Goal: Transaction & Acquisition: Book appointment/travel/reservation

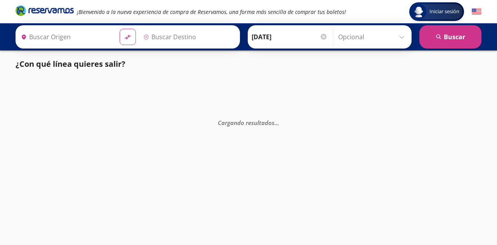
type input "[GEOGRAPHIC_DATA], [GEOGRAPHIC_DATA]"
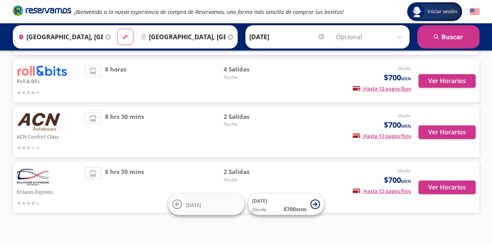
scroll to position [255, 0]
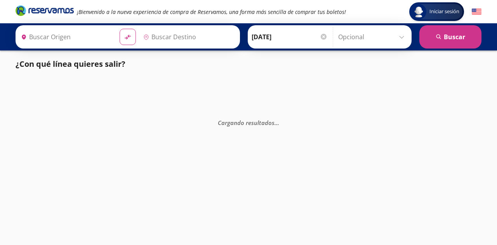
type input "[GEOGRAPHIC_DATA], [GEOGRAPHIC_DATA]"
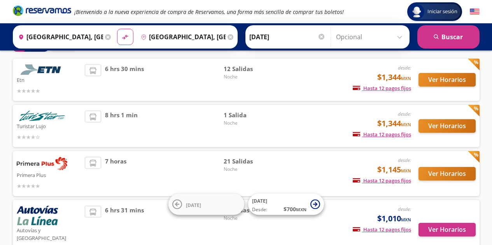
scroll to position [48, 0]
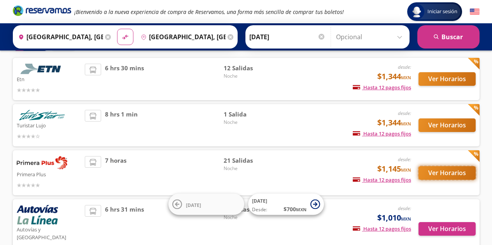
click at [435, 175] on button "Ver Horarios" at bounding box center [446, 173] width 57 height 14
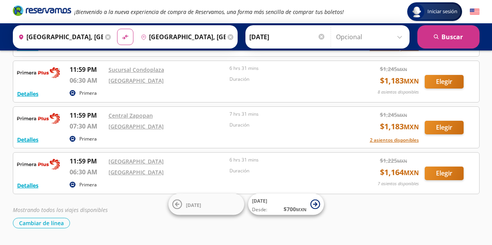
scroll to position [842, 0]
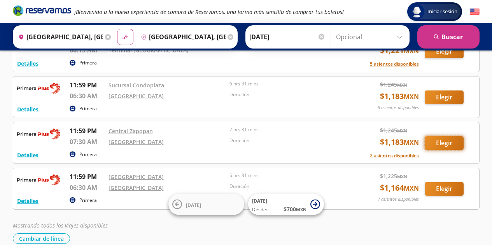
click at [447, 144] on button "Elegir" at bounding box center [443, 143] width 39 height 14
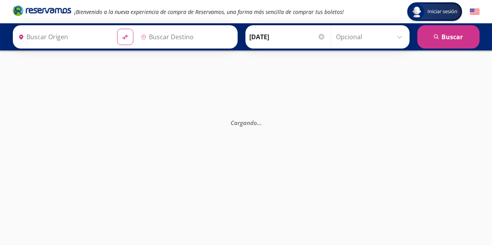
type input "[GEOGRAPHIC_DATA], [GEOGRAPHIC_DATA]"
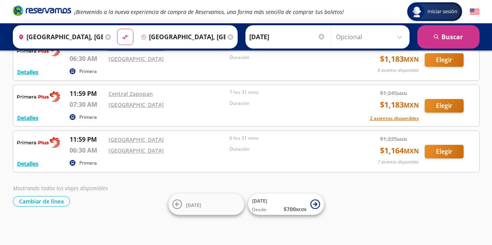
scroll to position [880, 0]
click at [441, 150] on button "Elegir" at bounding box center [443, 152] width 39 height 14
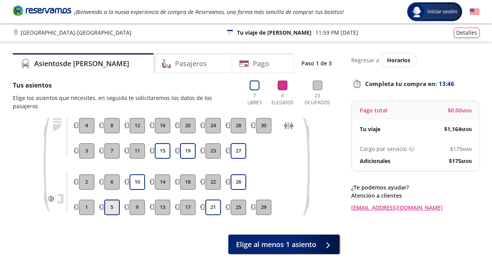
click at [111, 200] on button "5" at bounding box center [112, 207] width 16 height 16
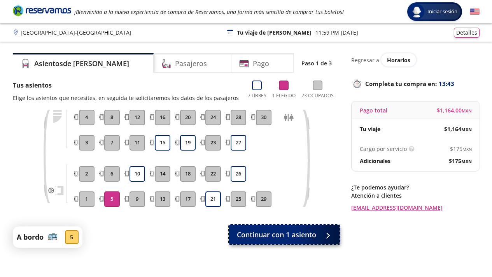
click at [324, 236] on div at bounding box center [326, 235] width 12 height 10
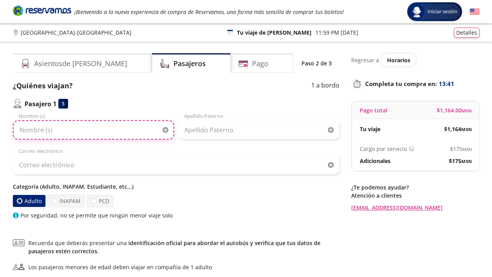
click at [82, 129] on input "Nombre (s)" at bounding box center [93, 129] width 161 height 19
type input "[PERSON_NAME] [PERSON_NAME]"
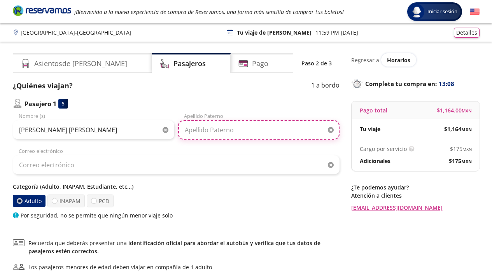
click at [209, 130] on input "Apellido Paterno" at bounding box center [258, 129] width 161 height 19
type input "[PERSON_NAME]"
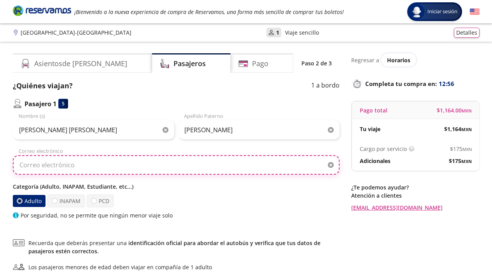
click at [122, 165] on input "Correo electrónico" at bounding box center [176, 164] width 326 height 19
type input "[PERSON_NAME][EMAIL_ADDRESS][DOMAIN_NAME]"
